Goal: Check status

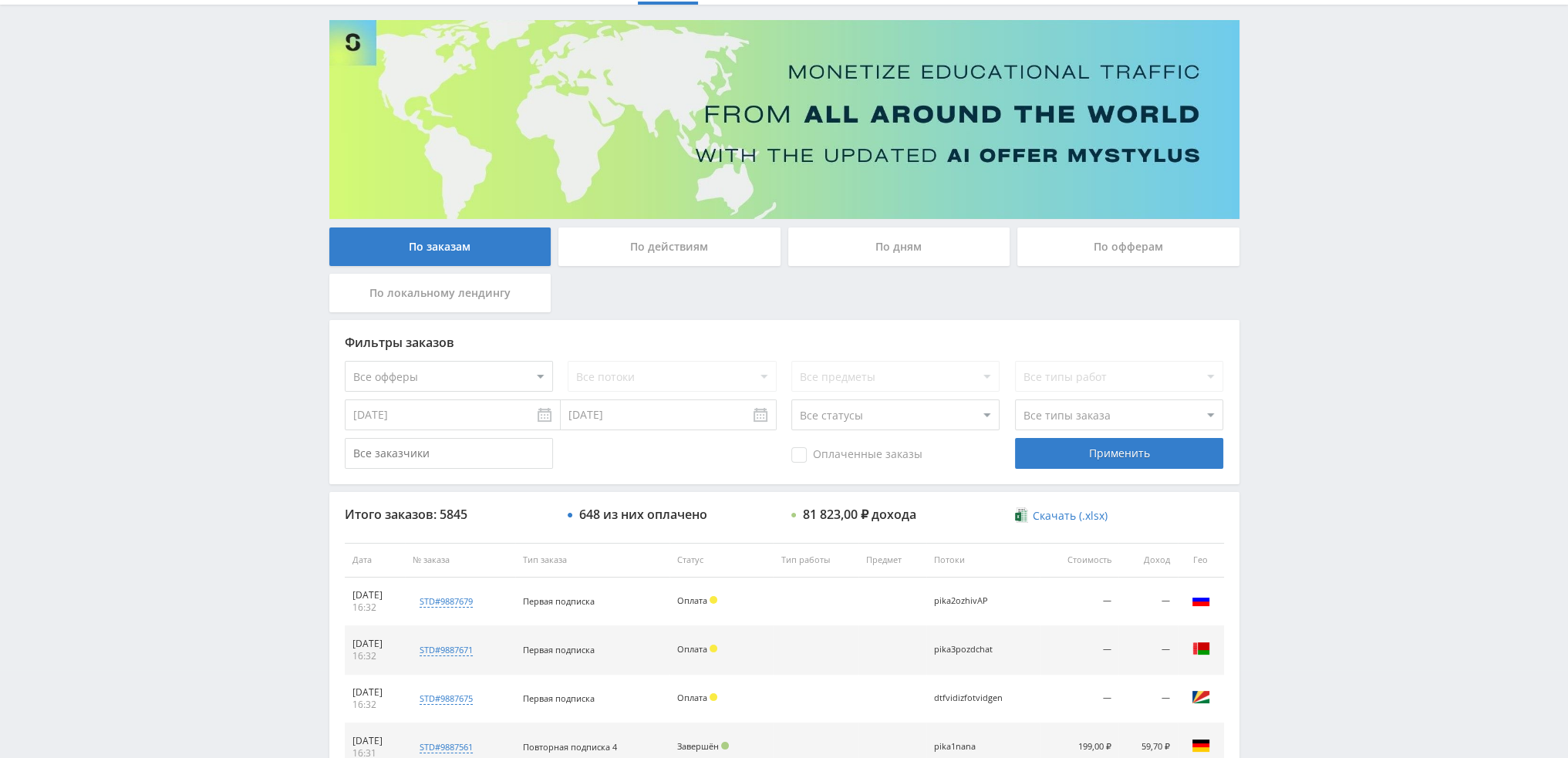
scroll to position [71, 0]
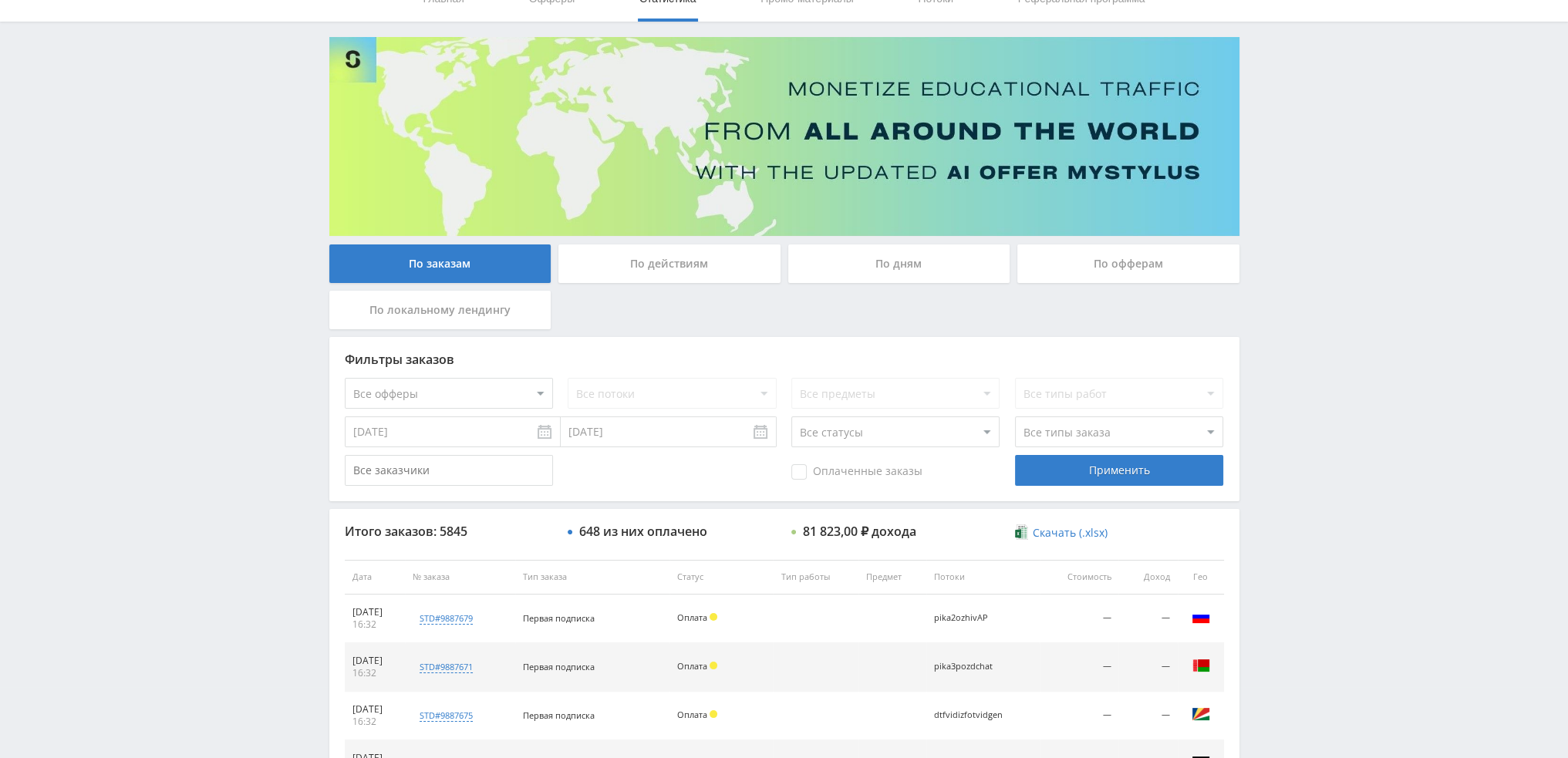
click at [891, 266] on div "По дням" at bounding box center [899, 264] width 222 height 38
click at [0, 0] on input "По дням" at bounding box center [0, 0] width 0 height 0
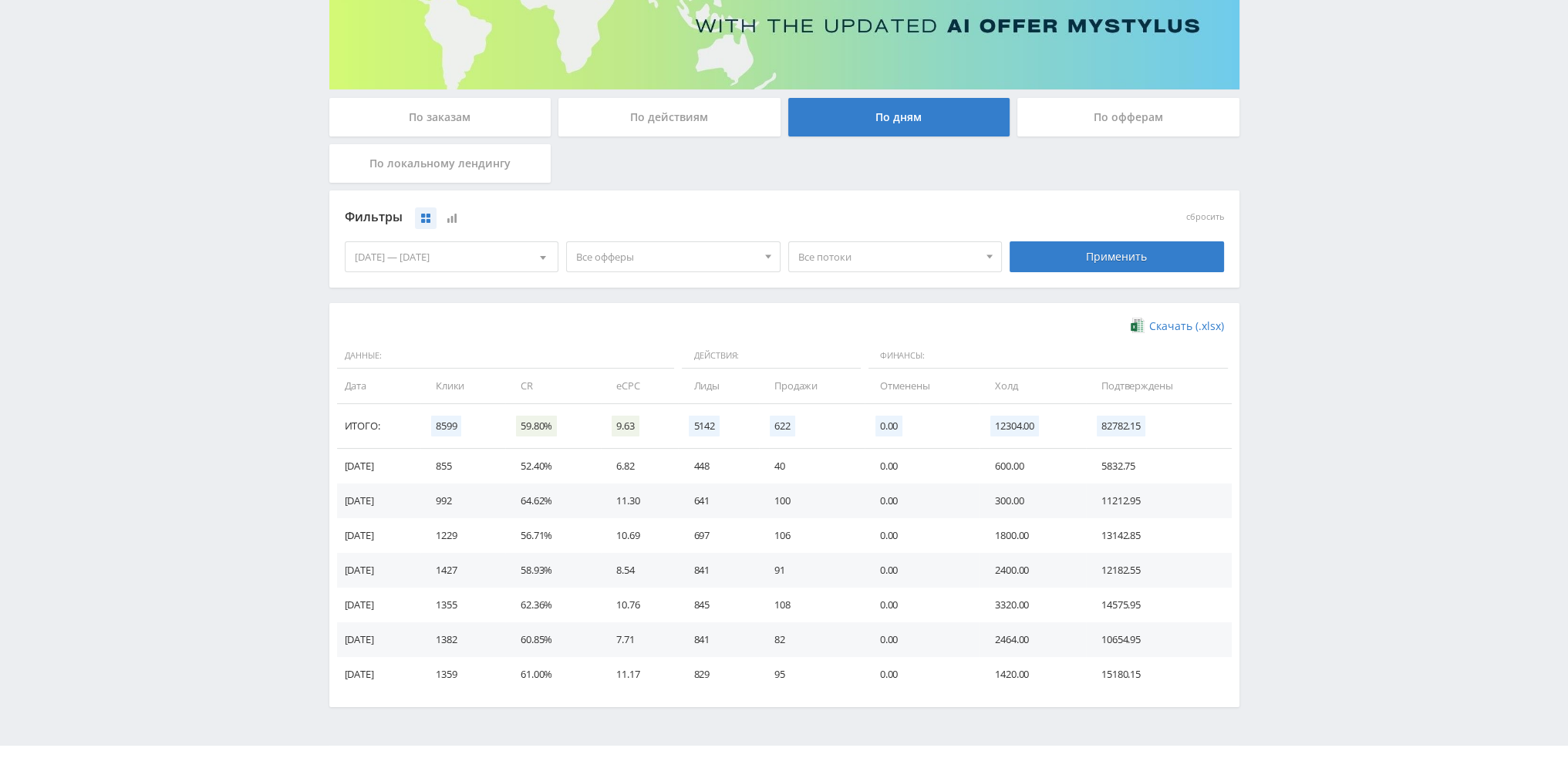
scroll to position [250, 0]
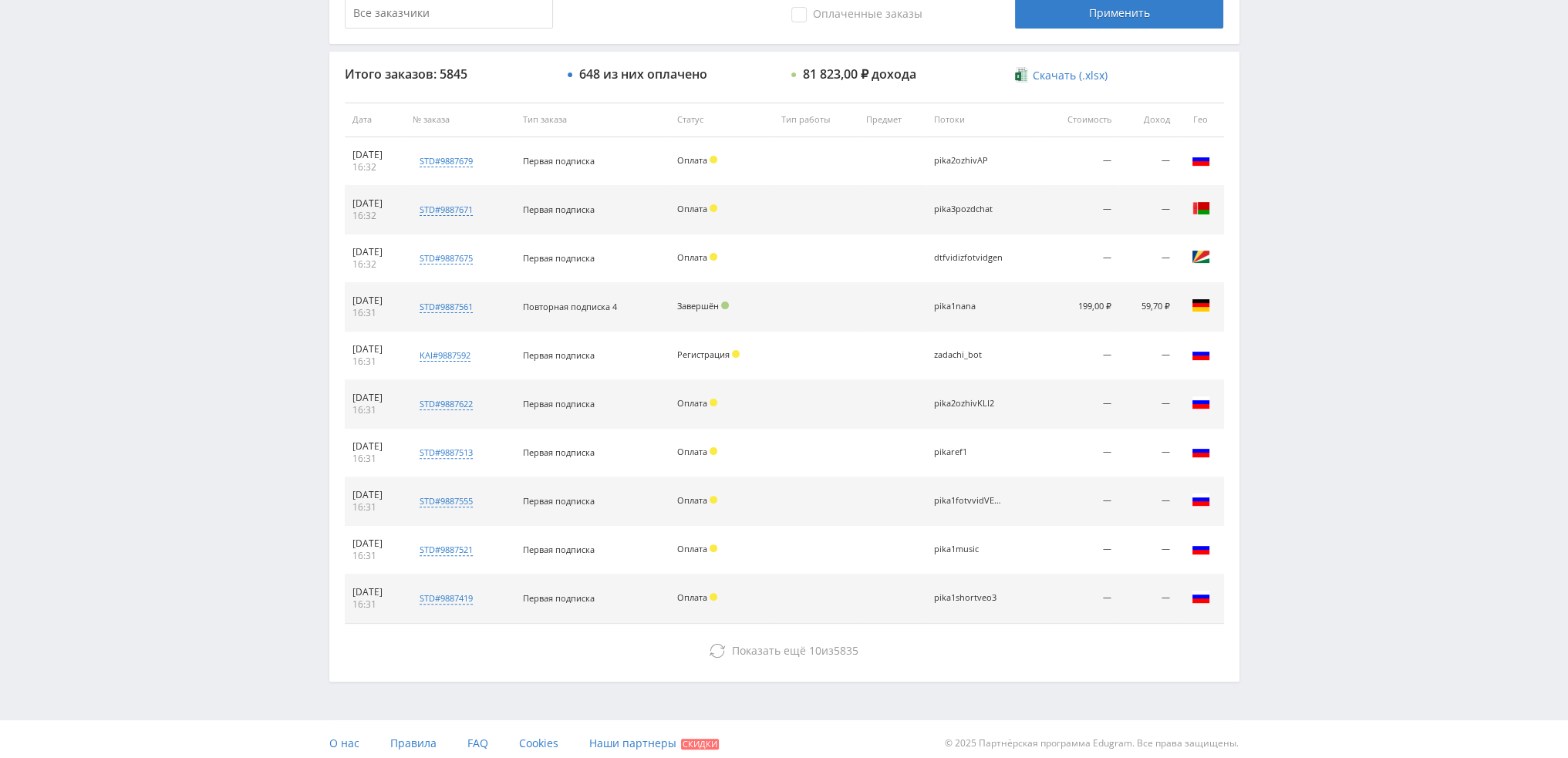
scroll to position [534, 0]
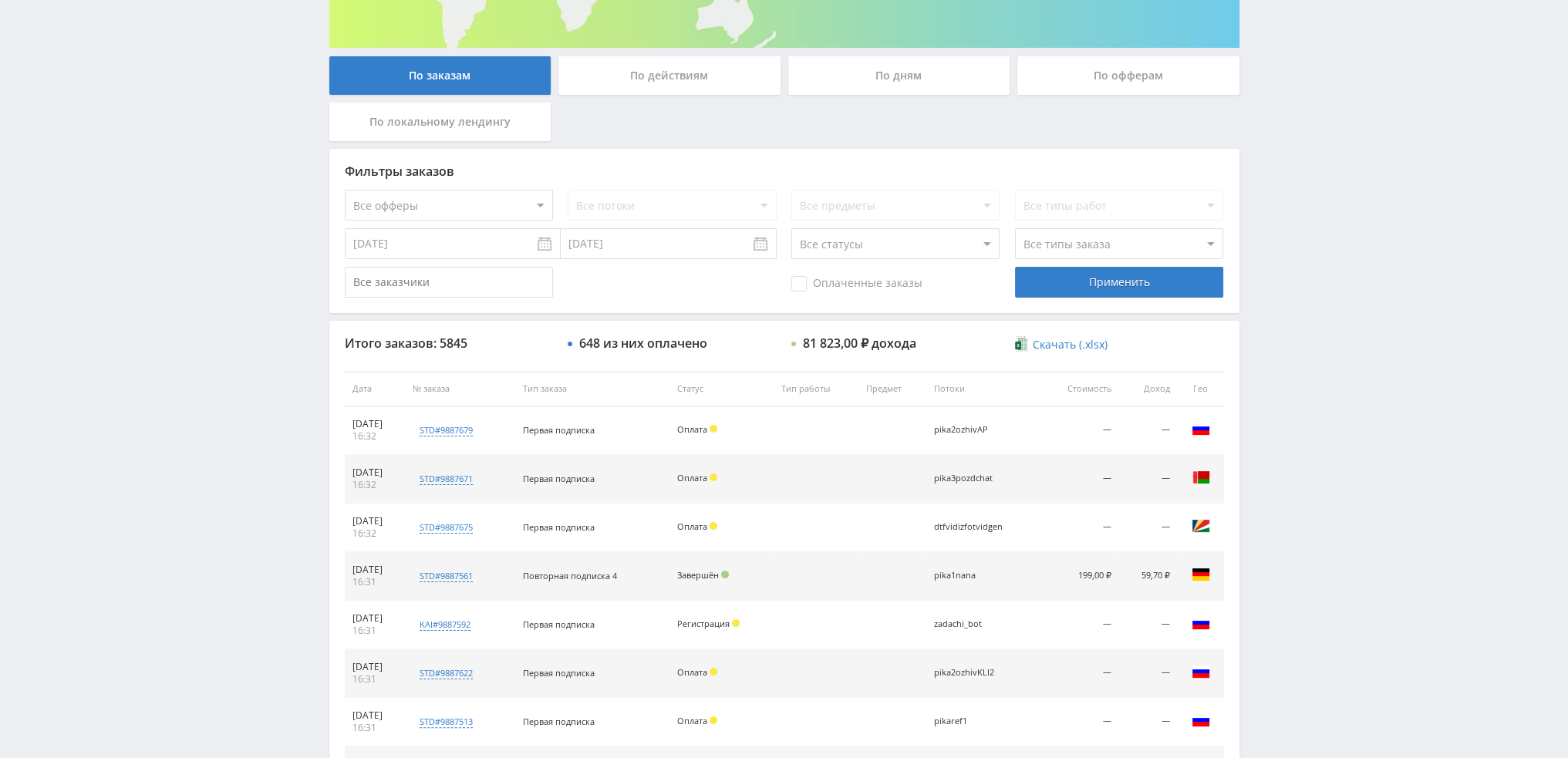
scroll to position [308, 0]
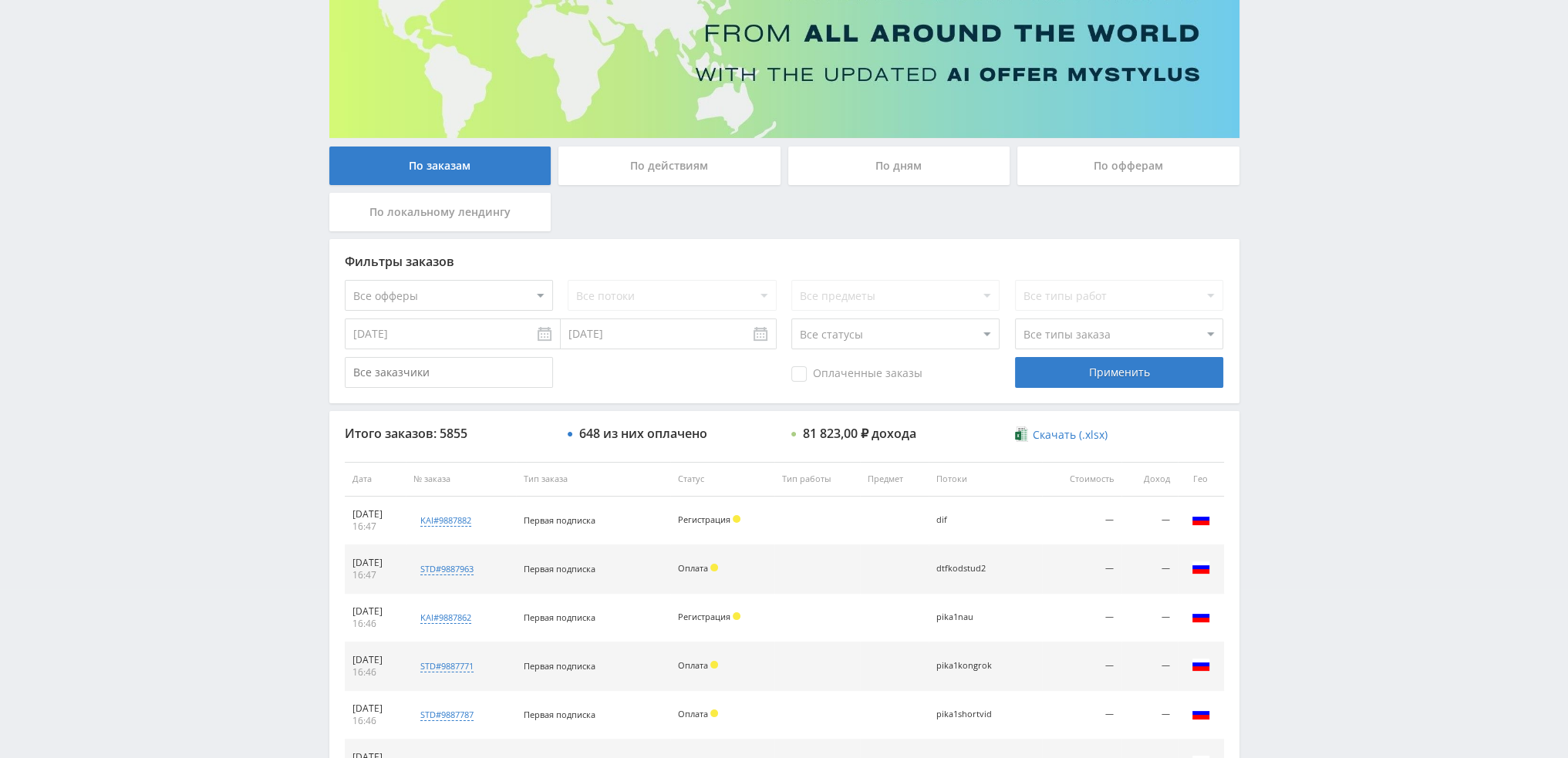
scroll to position [71, 0]
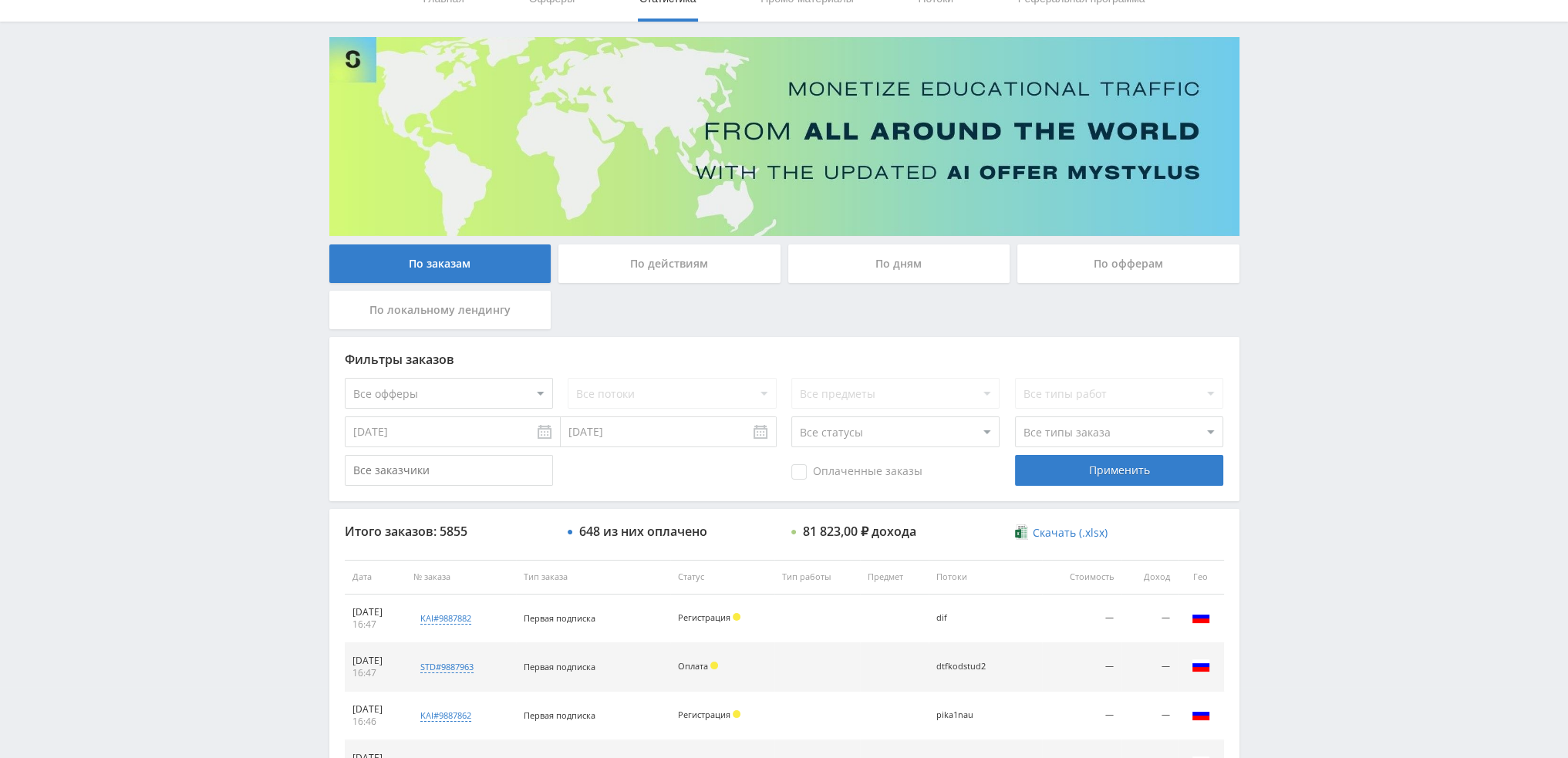
click at [907, 267] on div "По дням" at bounding box center [899, 264] width 222 height 38
click at [0, 0] on input "По дням" at bounding box center [0, 0] width 0 height 0
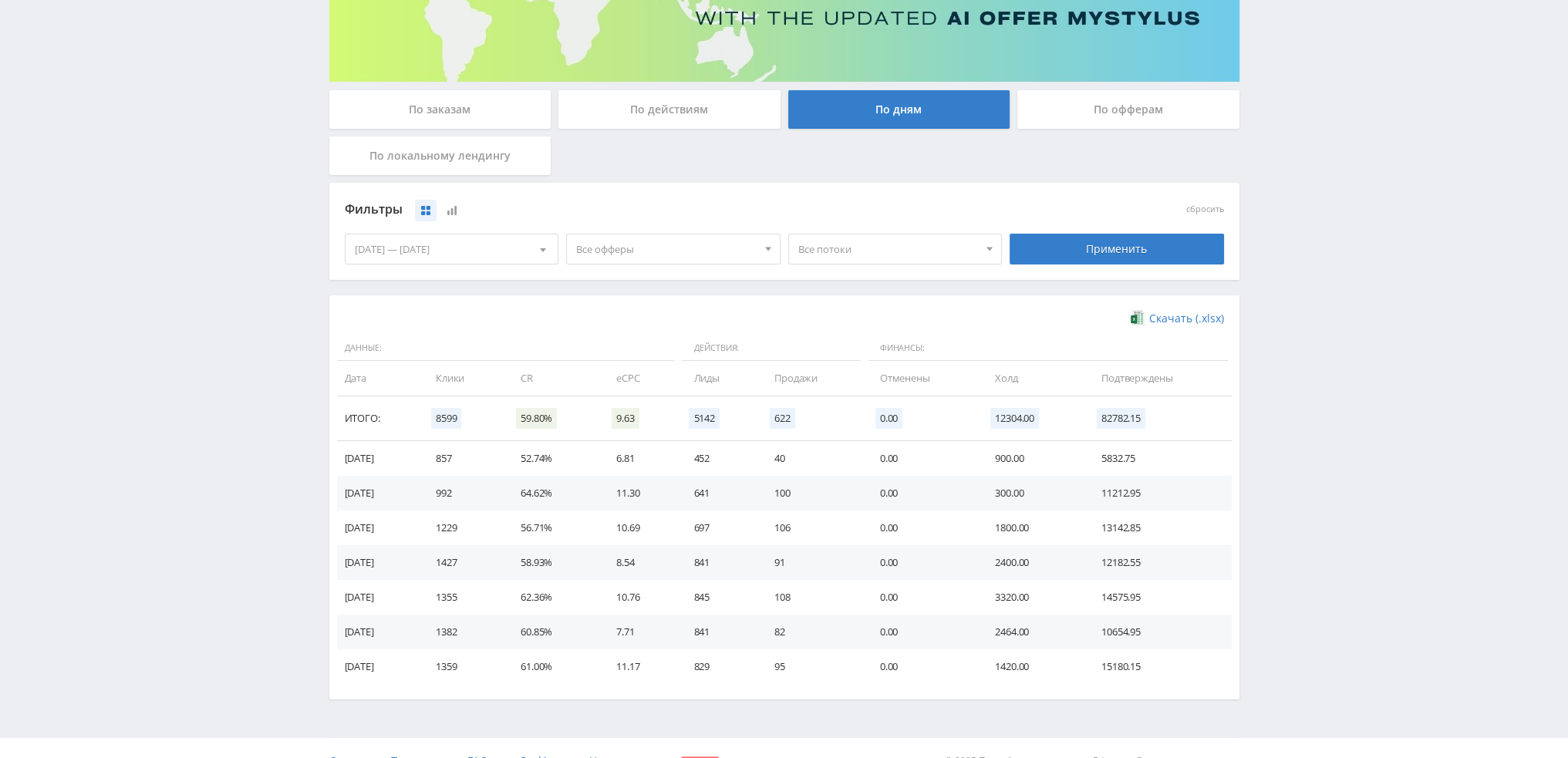
scroll to position [231, 0]
